Goal: Task Accomplishment & Management: Manage account settings

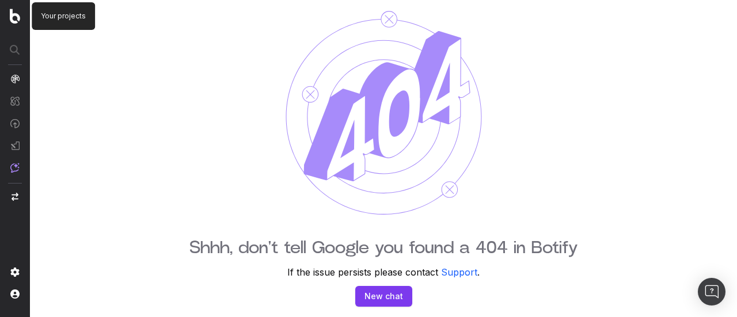
click at [10, 19] on img at bounding box center [15, 16] width 10 height 15
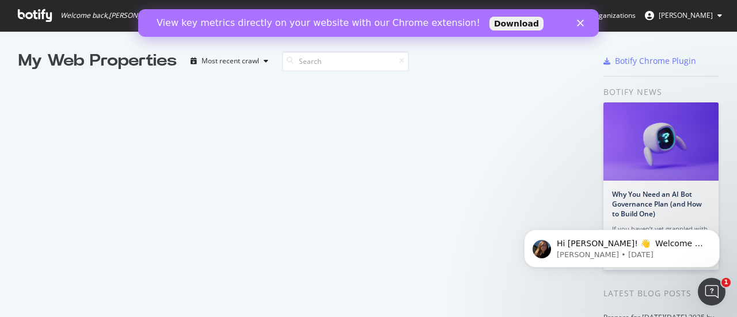
click at [572, 22] on div "View key metrics directly on your website with our Chrome extension! Download" at bounding box center [368, 23] width 460 height 18
click at [579, 24] on polygon "Close" at bounding box center [580, 23] width 7 height 7
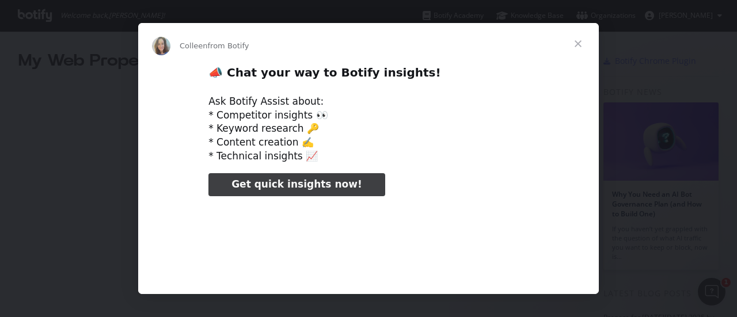
click at [581, 41] on span "Close" at bounding box center [577, 43] width 41 height 41
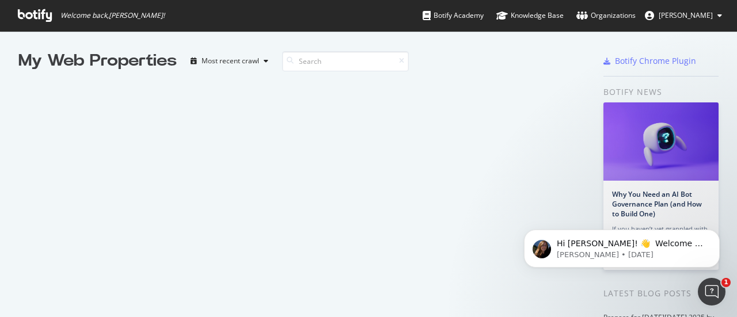
click at [49, 15] on icon at bounding box center [35, 15] width 34 height 13
click at [677, 13] on span "[PERSON_NAME]" at bounding box center [685, 15] width 54 height 10
click at [87, 14] on span "Welcome back, Sofia Gramano !" at bounding box center [112, 15] width 104 height 9
click at [209, 54] on div "Most recent crawl" at bounding box center [229, 60] width 87 height 17
click at [122, 66] on div "My Web Properties" at bounding box center [97, 60] width 158 height 23
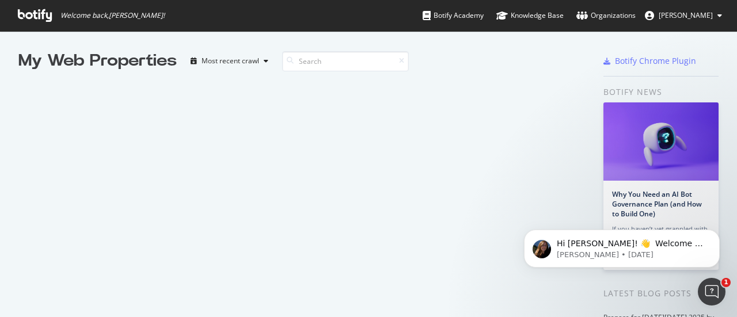
click at [699, 13] on span "[PERSON_NAME]" at bounding box center [685, 15] width 54 height 10
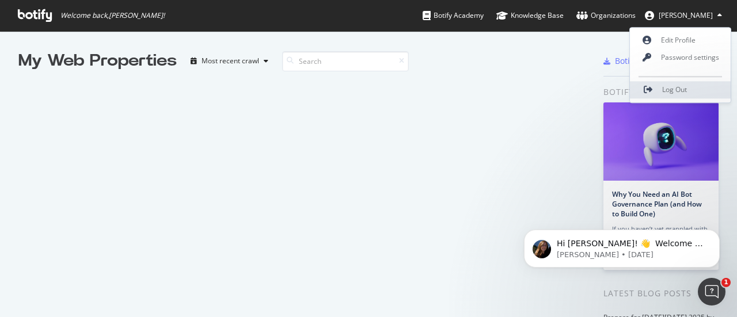
click at [676, 94] on link "Log Out" at bounding box center [679, 89] width 101 height 17
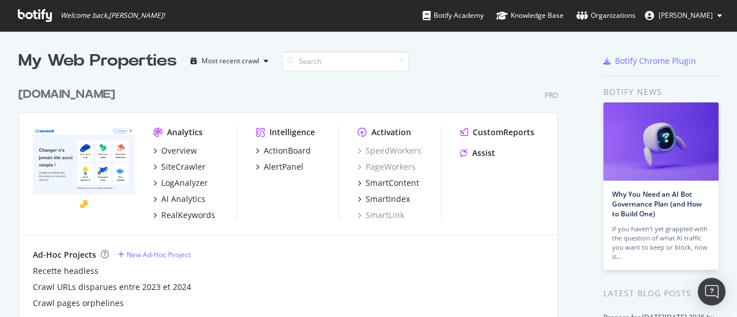
scroll to position [1422, 539]
